Goal: Task Accomplishment & Management: Use online tool/utility

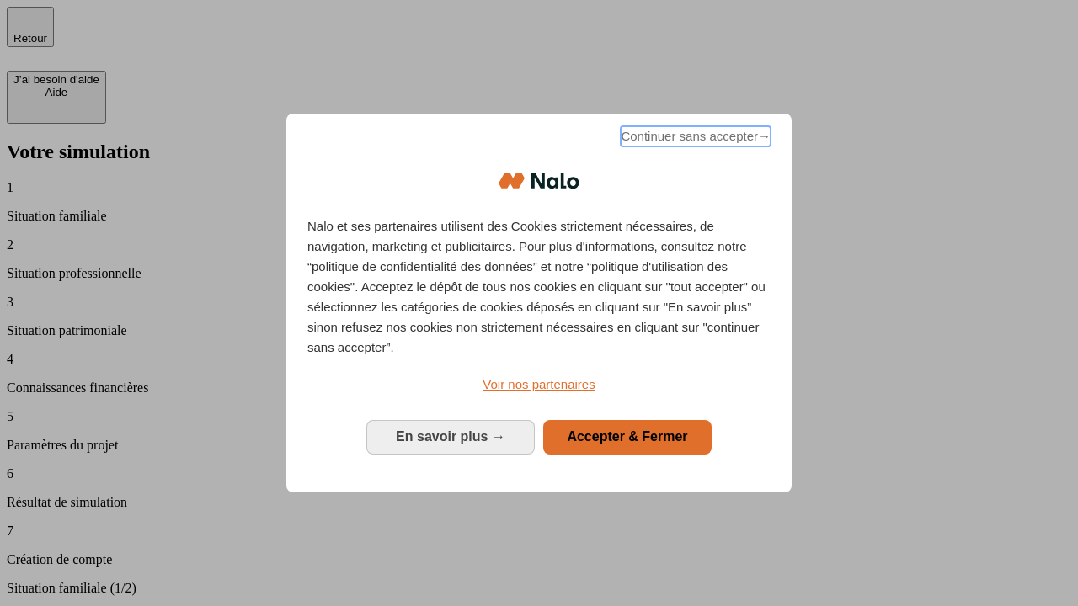
click at [694, 139] on span "Continuer sans accepter →" at bounding box center [696, 136] width 150 height 20
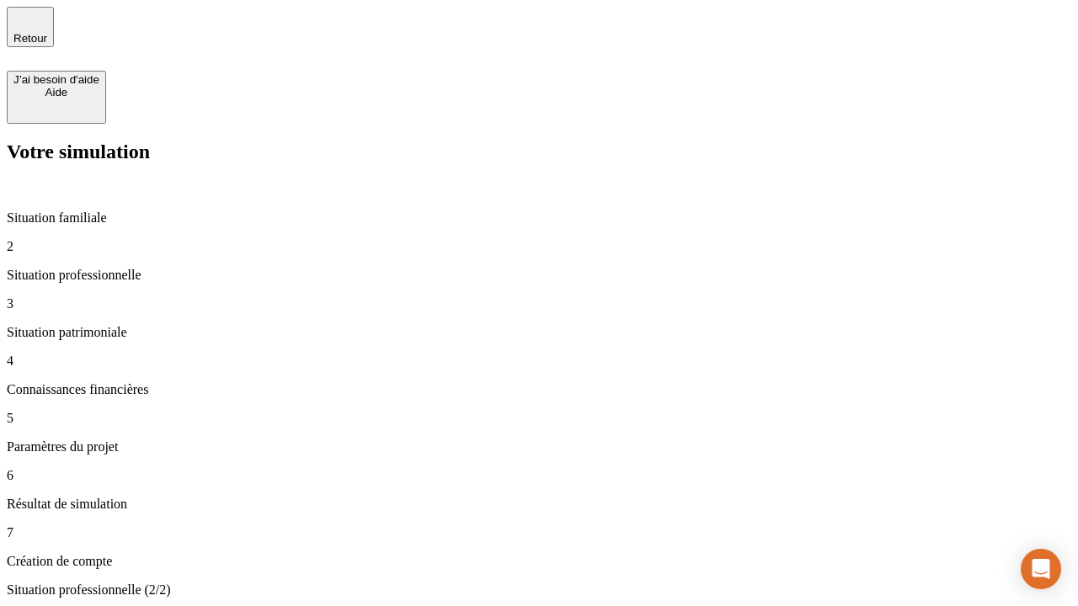
type input "30 000"
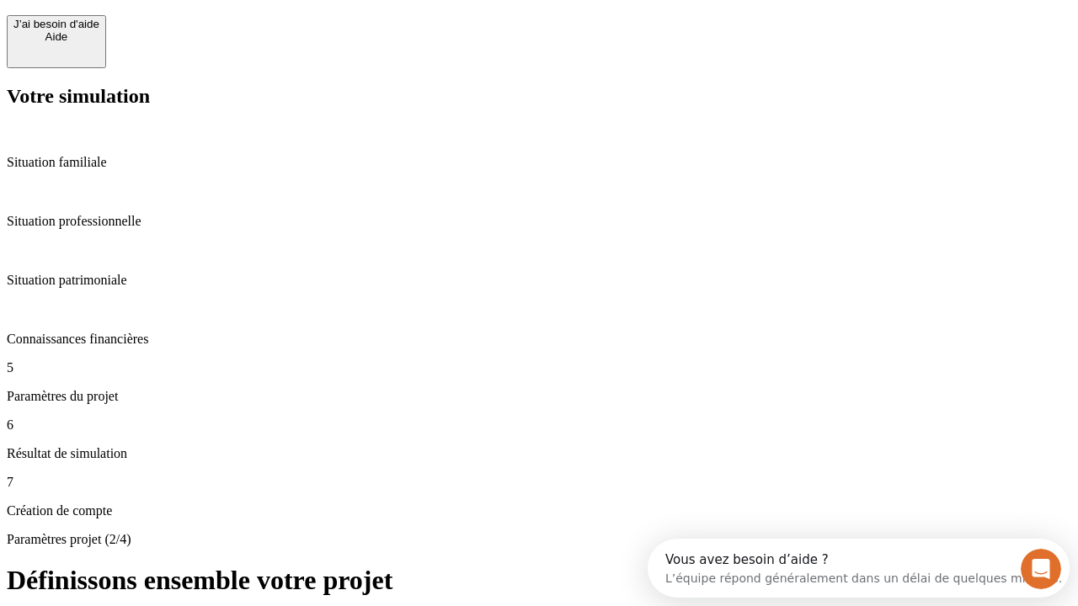
scroll to position [15, 0]
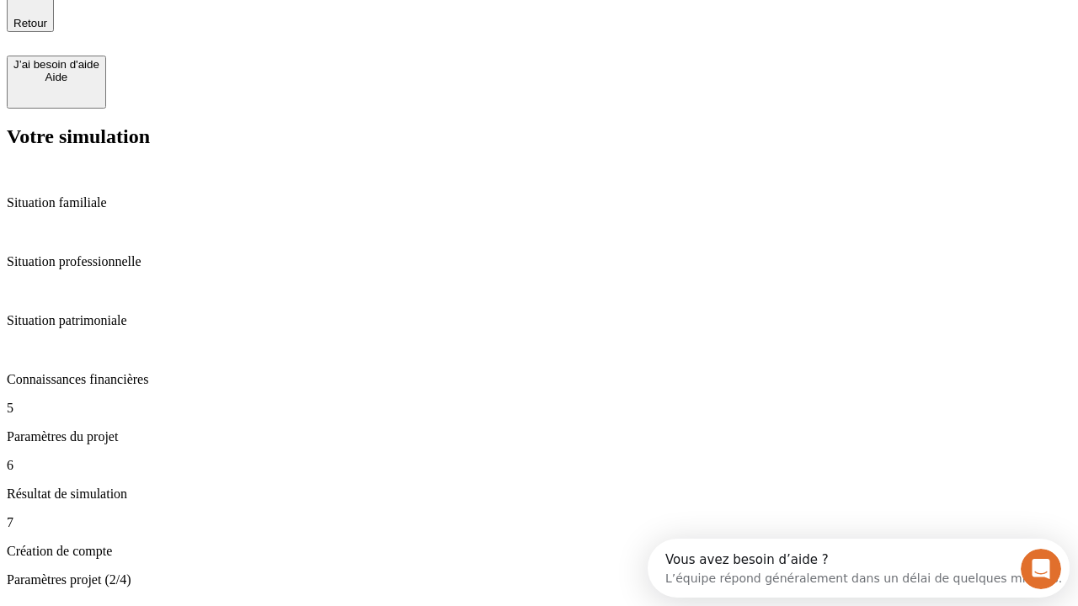
type input "25"
type input "64"
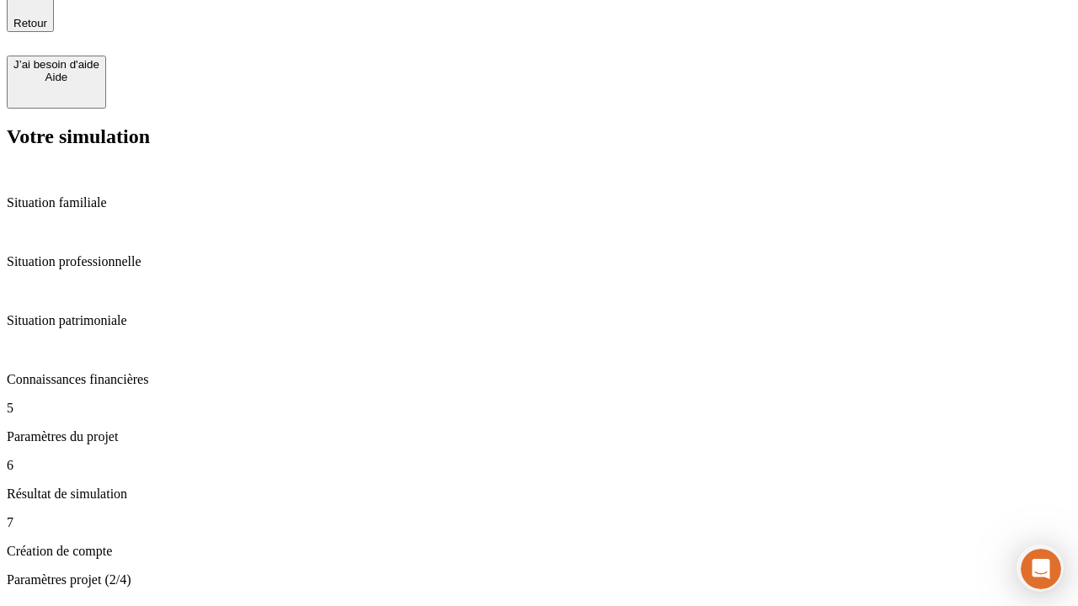
type input "1 000"
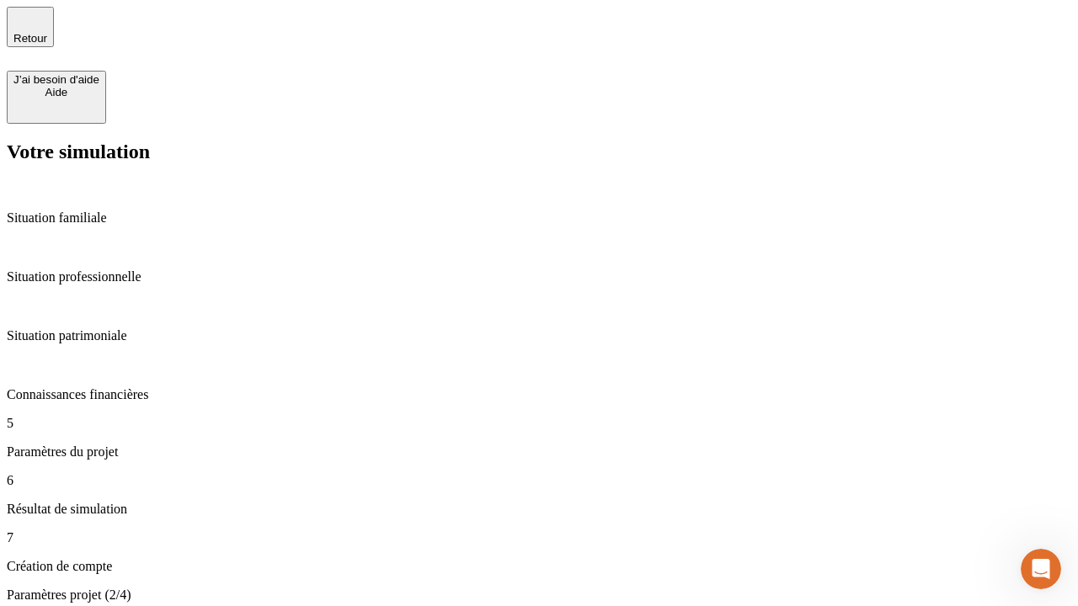
type input "640"
